Goal: Information Seeking & Learning: Understand process/instructions

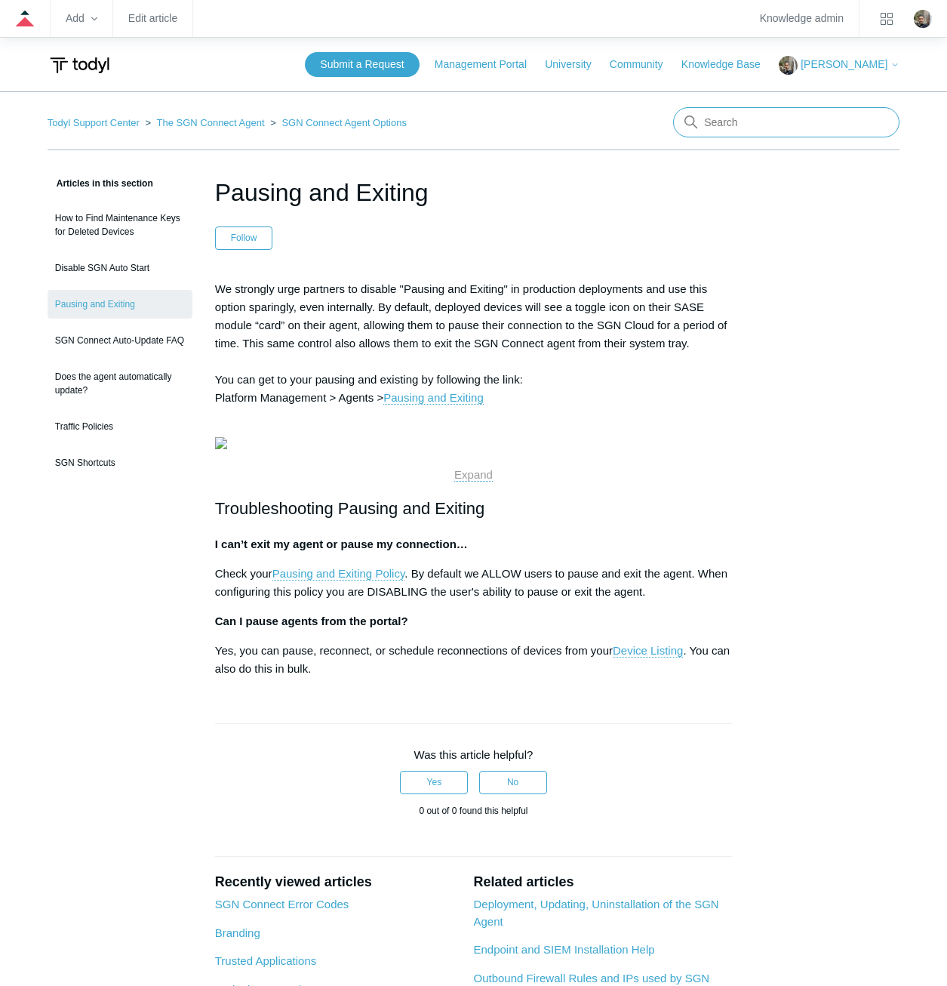
click at [763, 121] on input "Search" at bounding box center [786, 122] width 226 height 30
type input "remove"
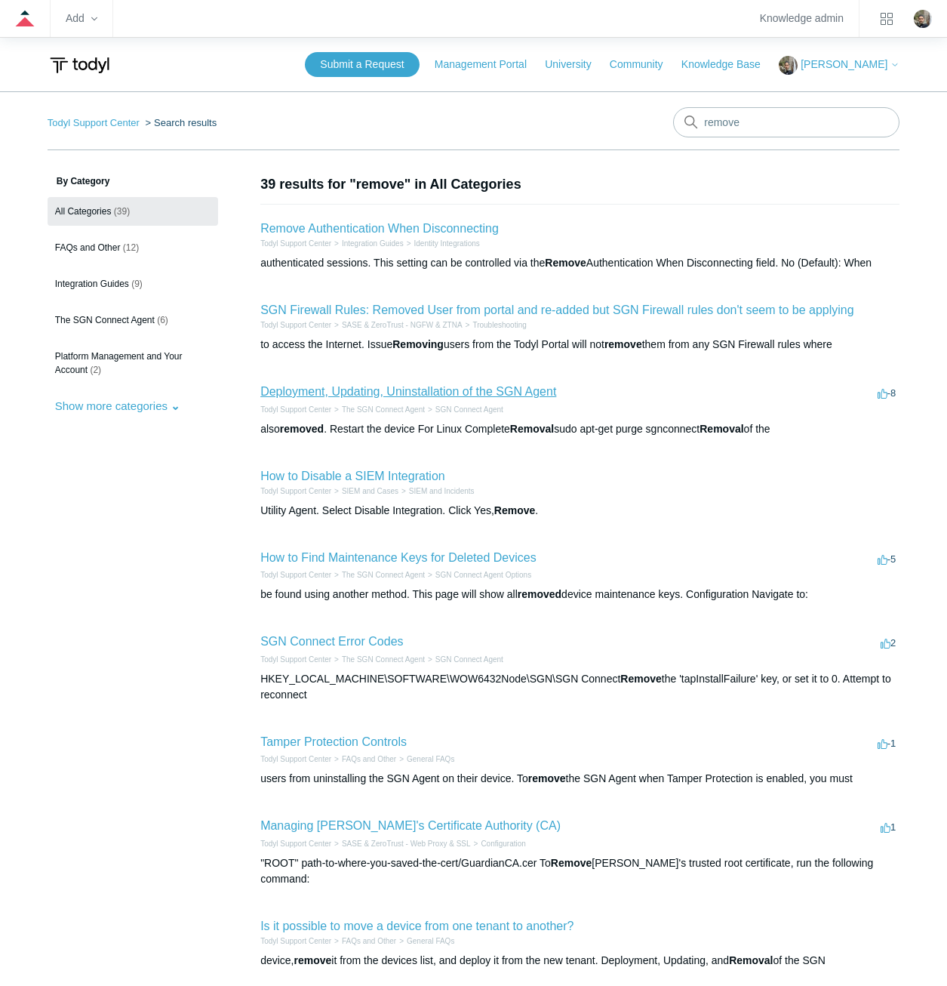
click at [512, 392] on link "Deployment, Updating, Uninstallation of the SGN Agent" at bounding box center [408, 391] width 296 height 13
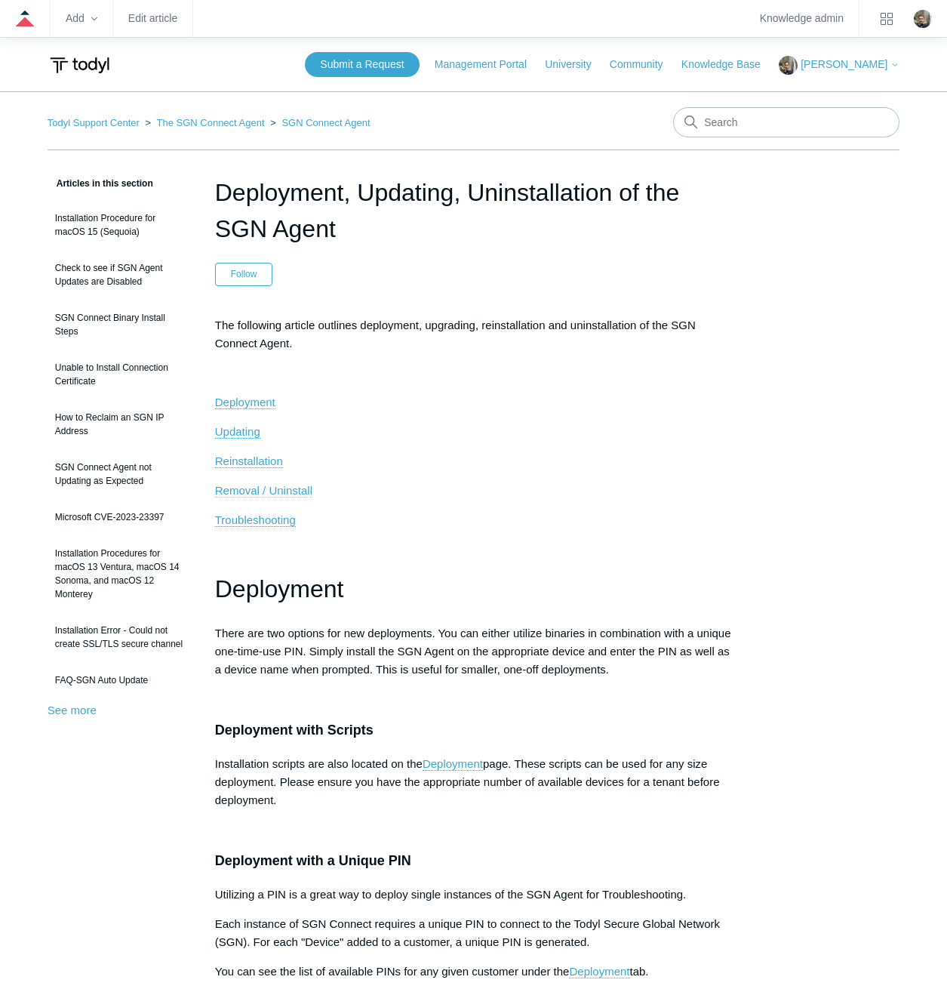
click at [291, 493] on span "Removal / Uninstall" at bounding box center [263, 490] width 97 height 13
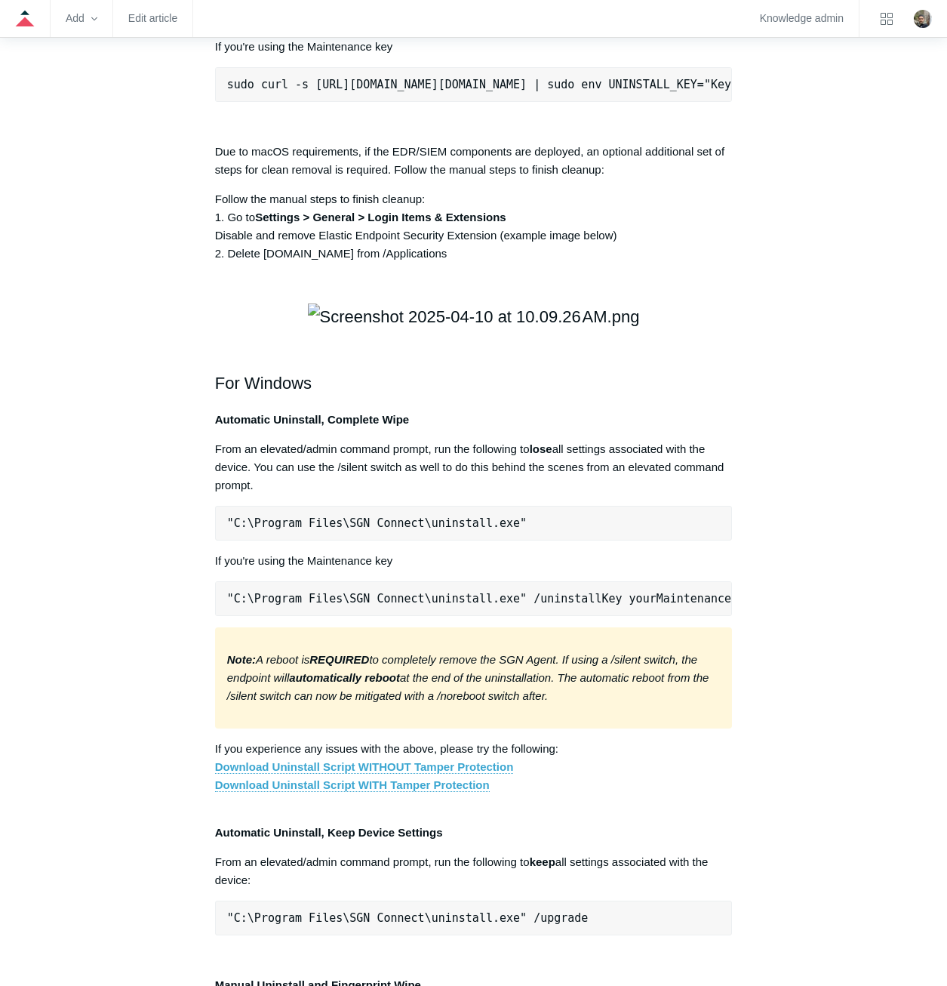
scroll to position [1894, 0]
